Goal: Information Seeking & Learning: Learn about a topic

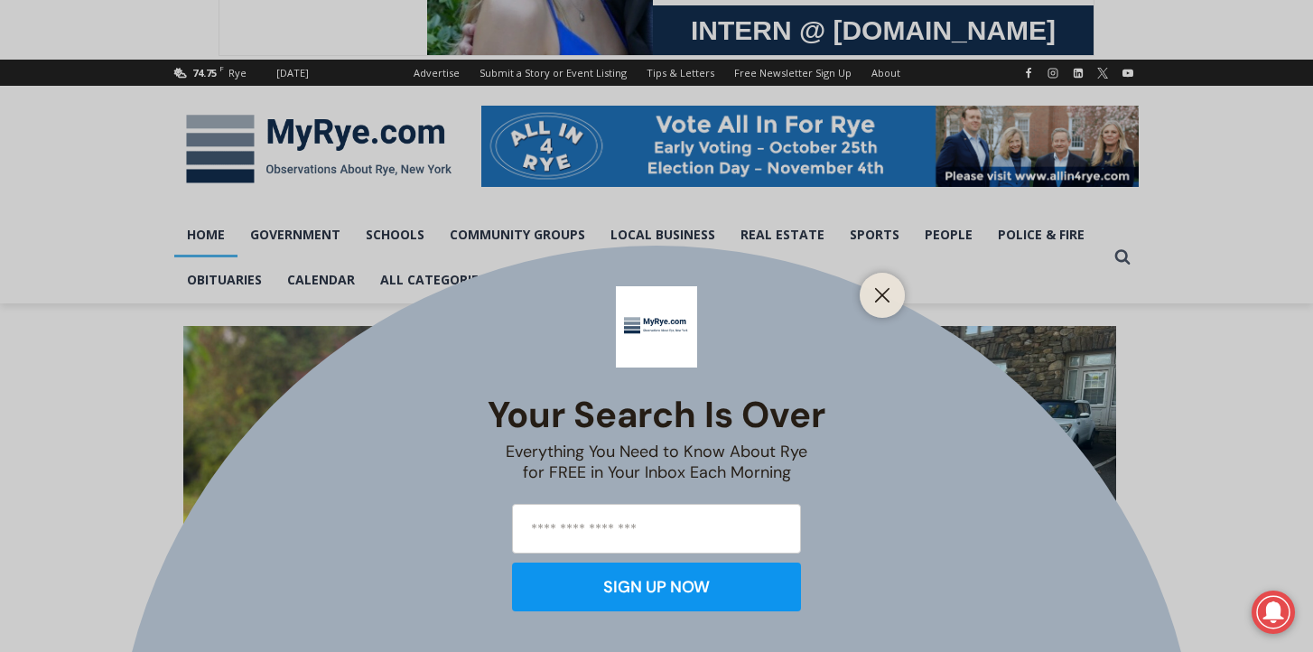
scroll to position [265, 0]
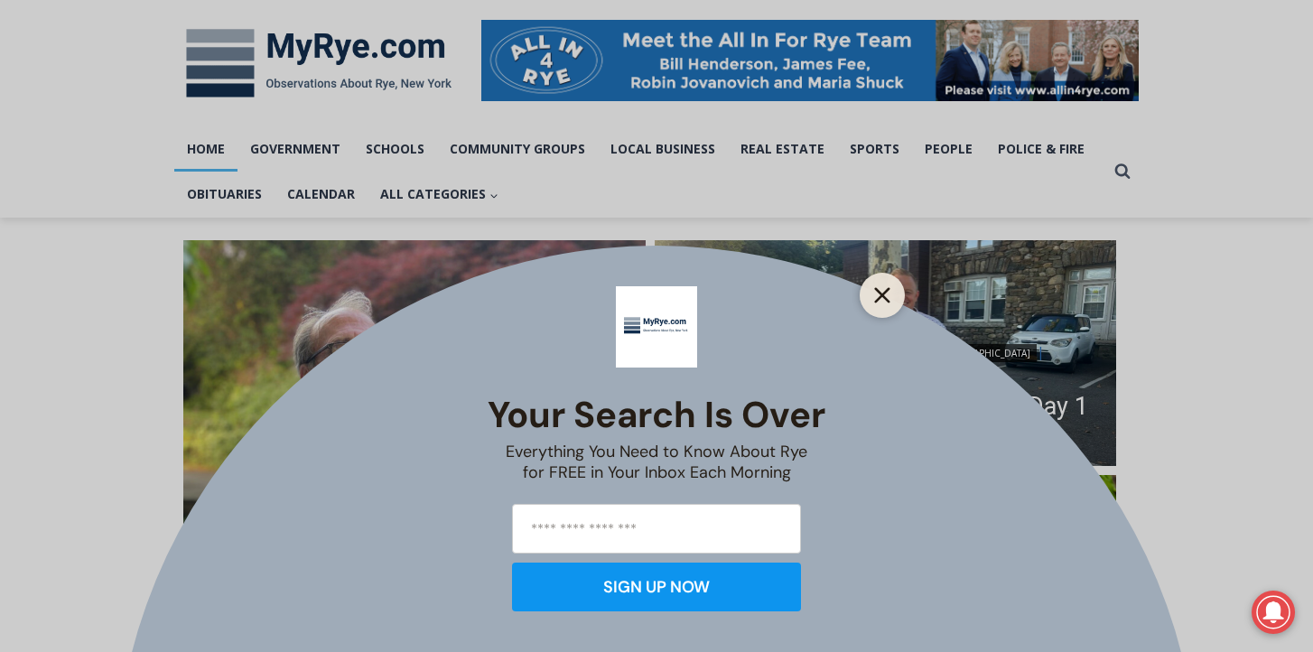
click at [873, 306] on button "Close" at bounding box center [882, 295] width 25 height 25
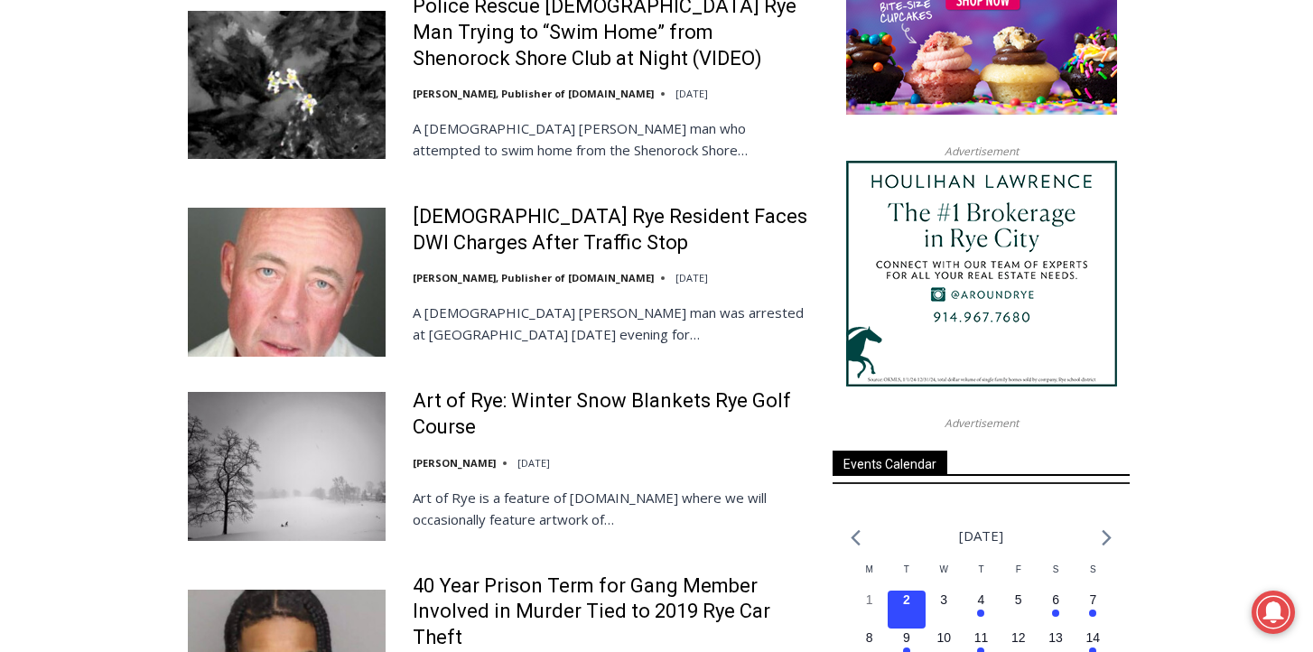
scroll to position [1967, 0]
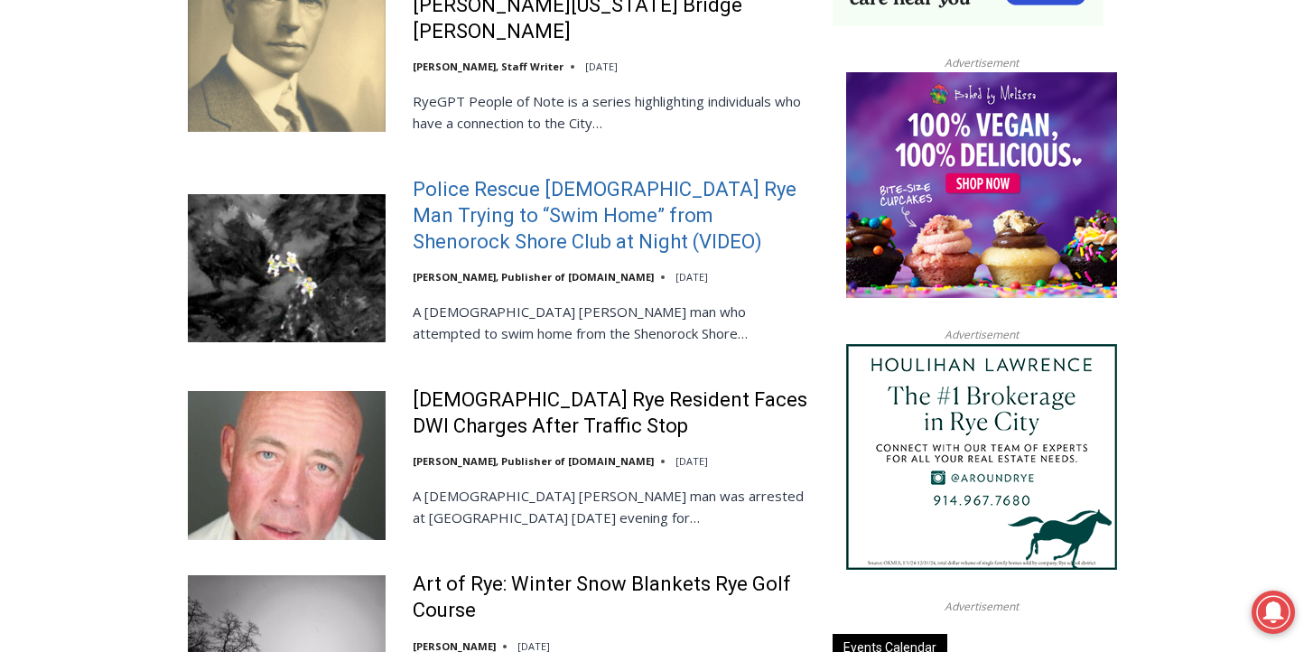
click at [573, 177] on link "Police Rescue [DEMOGRAPHIC_DATA] Rye Man Trying to “Swim Home” from Shenorock S…" at bounding box center [611, 216] width 397 height 78
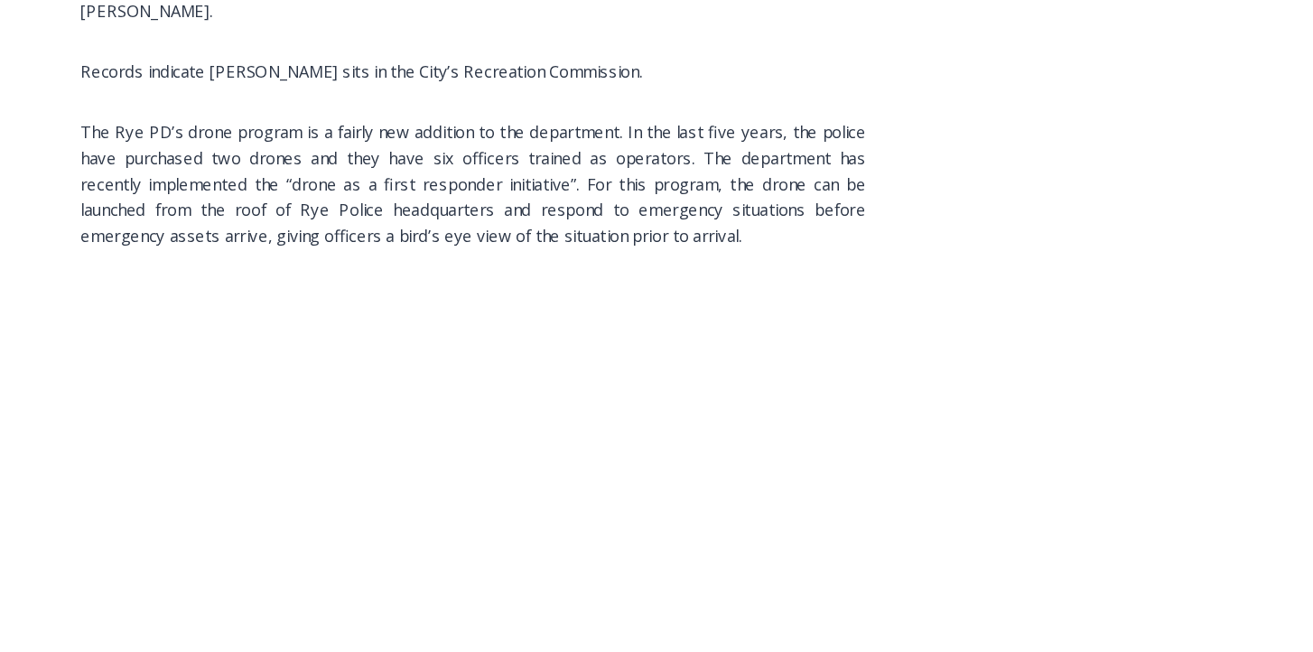
scroll to position [2508, 0]
